Goal: Task Accomplishment & Management: Manage account settings

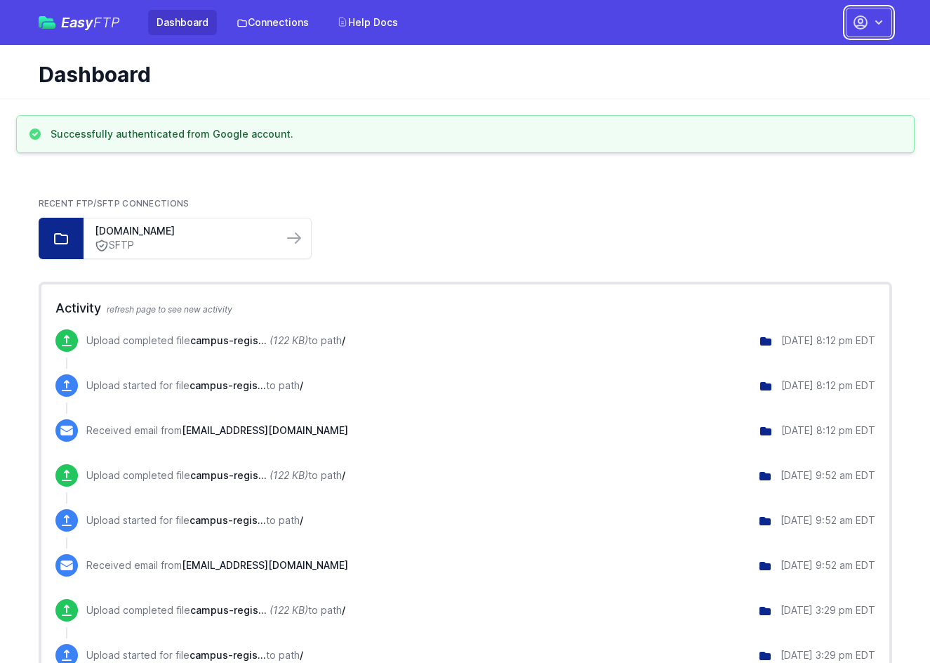
click at [883, 29] on icon "button" at bounding box center [879, 22] width 14 height 14
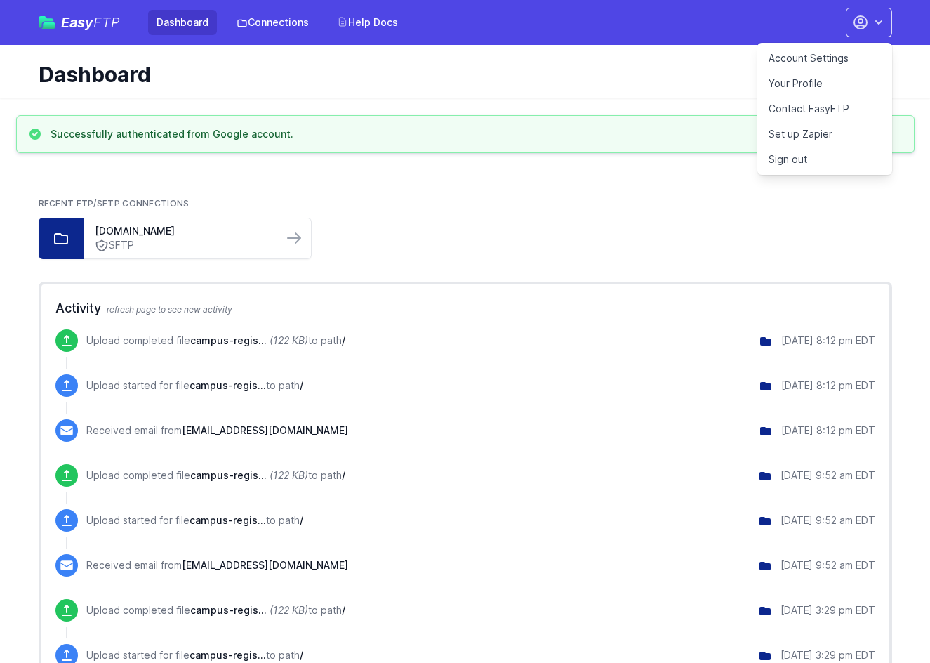
click at [806, 58] on link "Account Settings" at bounding box center [824, 58] width 135 height 25
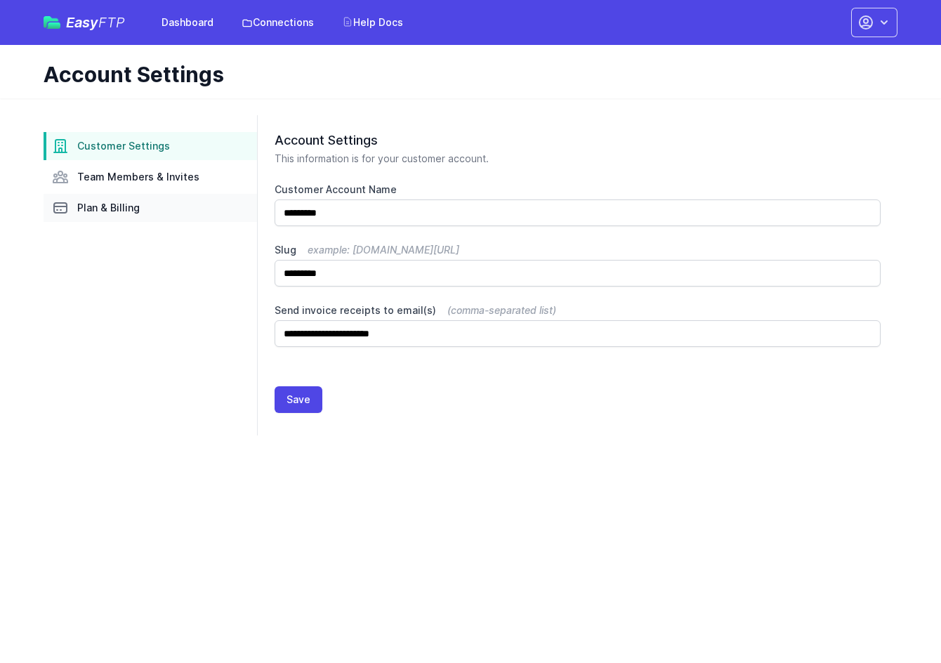
click at [101, 206] on span "Plan & Billing" at bounding box center [108, 208] width 62 height 14
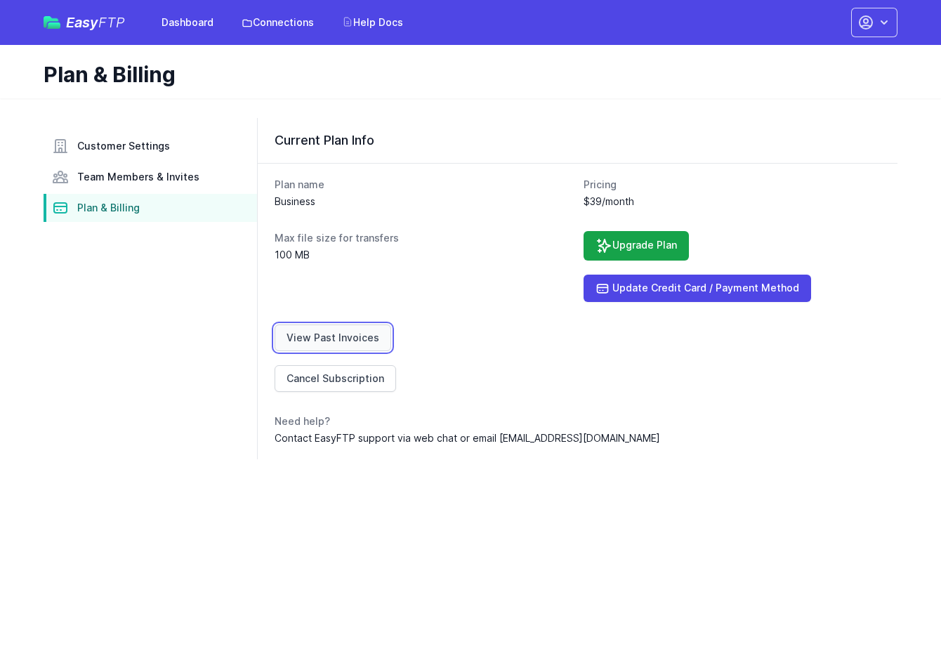
click at [343, 342] on link "View Past Invoices" at bounding box center [332, 337] width 117 height 27
